Goal: Find contact information: Find contact information

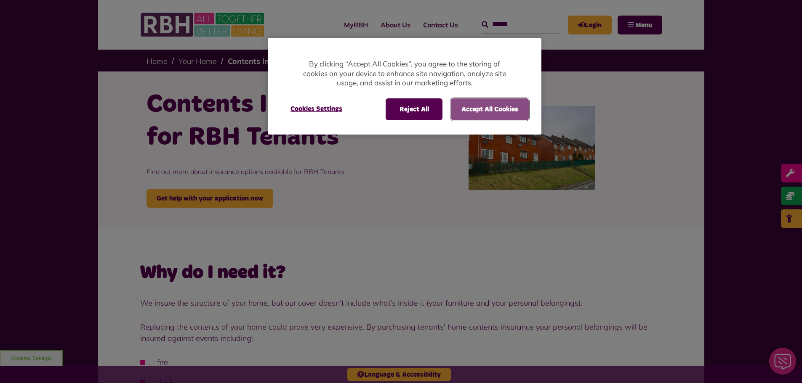
click at [468, 106] on button "Accept All Cookies" at bounding box center [490, 109] width 78 height 22
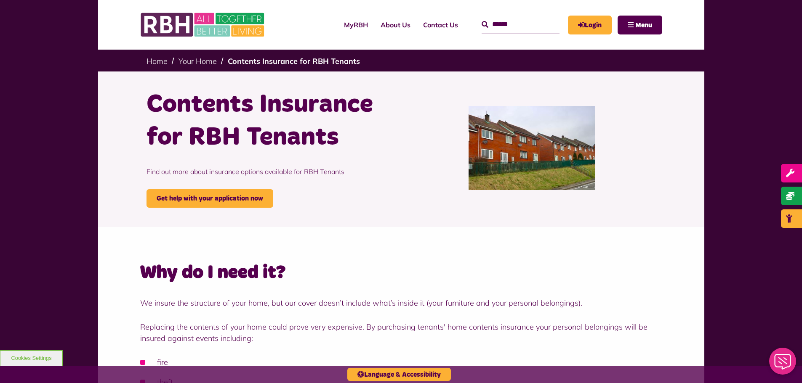
click at [424, 24] on link "Contact Us" at bounding box center [441, 24] width 48 height 23
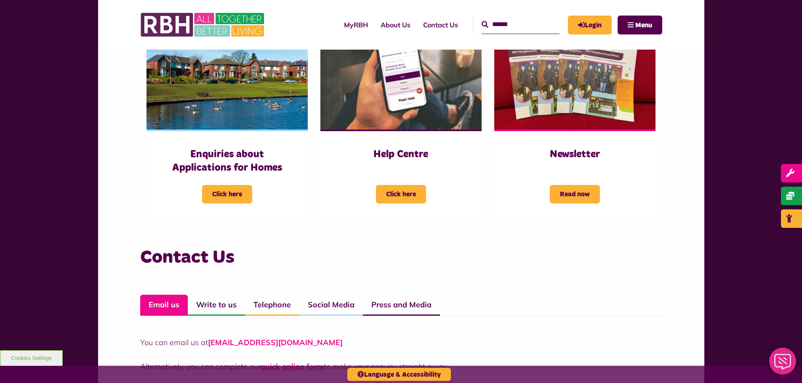
scroll to position [505, 0]
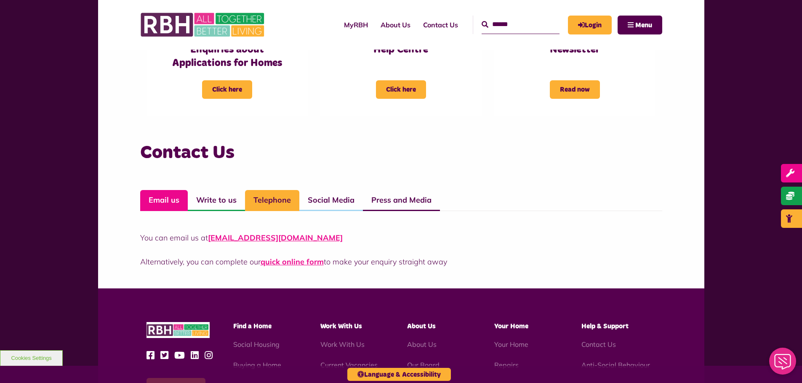
click at [281, 199] on link "Telephone" at bounding box center [272, 200] width 54 height 21
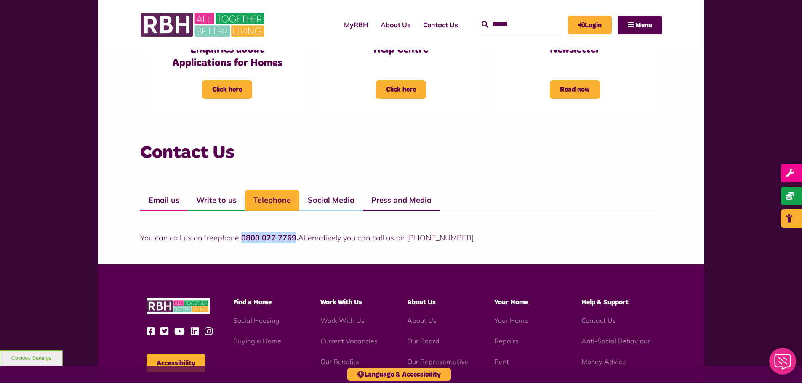
drag, startPoint x: 240, startPoint y: 238, endPoint x: 294, endPoint y: 239, distance: 54.3
click at [294, 239] on strong "0800 027 7769." at bounding box center [269, 238] width 57 height 10
copy strong "0800 027 7769"
click at [330, 143] on h3 "Contact Us" at bounding box center [401, 153] width 522 height 24
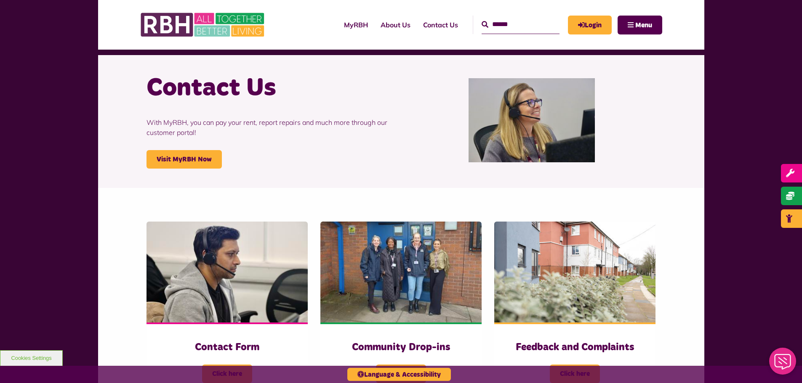
scroll to position [0, 0]
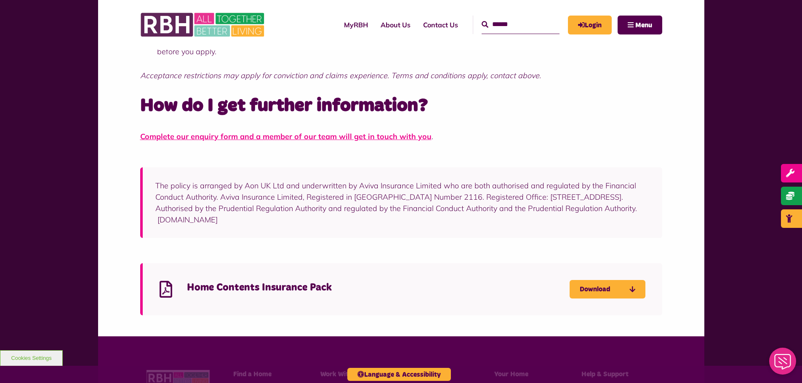
scroll to position [673, 0]
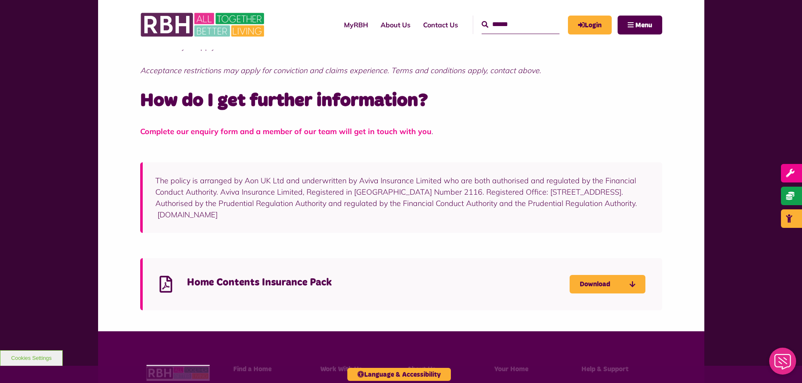
click at [300, 130] on link "Complete our enquiry form and a member of our team will get in touch with you" at bounding box center [285, 132] width 291 height 10
